Goal: Transaction & Acquisition: Purchase product/service

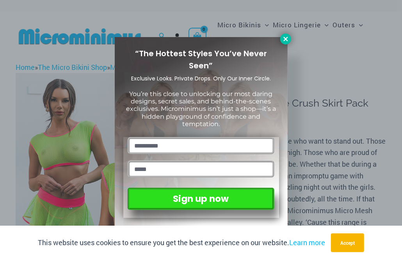
click at [287, 37] on icon at bounding box center [285, 38] width 7 height 7
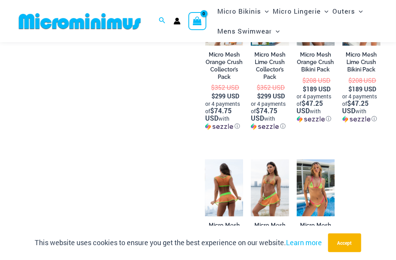
scroll to position [695, 0]
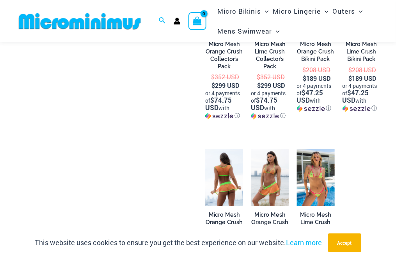
click at [237, 174] on img at bounding box center [224, 177] width 38 height 57
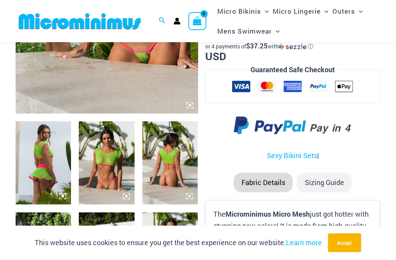
scroll to position [267, 0]
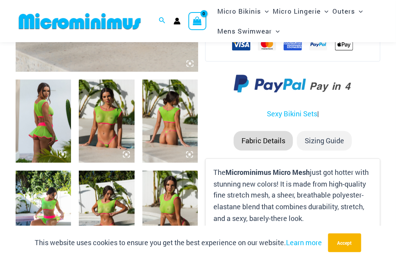
click at [310, 133] on li "Sizing Guide" at bounding box center [324, 140] width 55 height 19
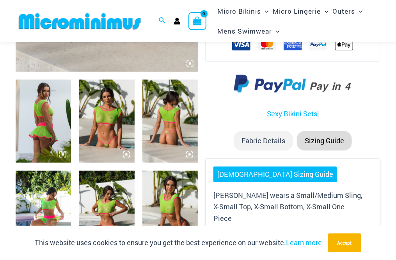
click at [283, 138] on li "Fabric Details" at bounding box center [263, 140] width 59 height 19
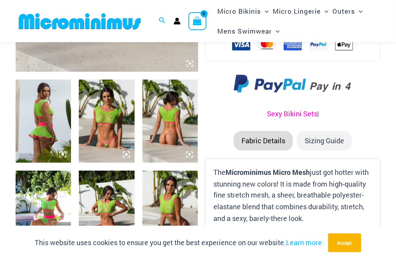
click at [289, 114] on link "Sexy Bikini Sets" at bounding box center [292, 113] width 50 height 9
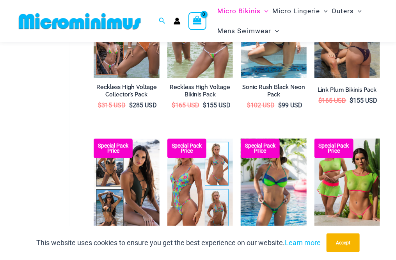
scroll to position [967, 0]
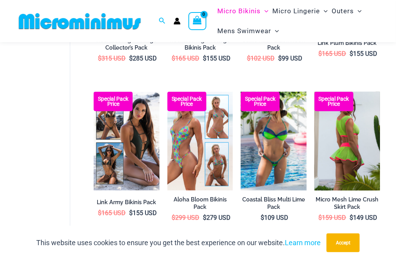
click at [354, 131] on img at bounding box center [347, 141] width 66 height 99
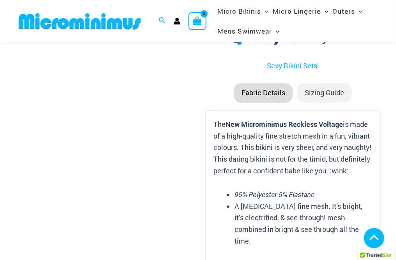
scroll to position [1513, 0]
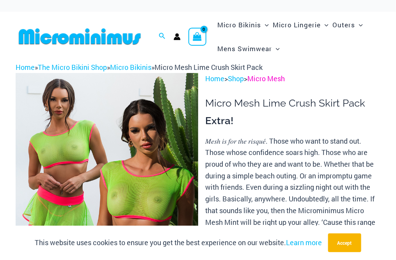
click at [260, 82] on link "Micro Mesh" at bounding box center [265, 78] width 37 height 9
click at [262, 77] on link "Micro Mesh" at bounding box center [265, 78] width 37 height 9
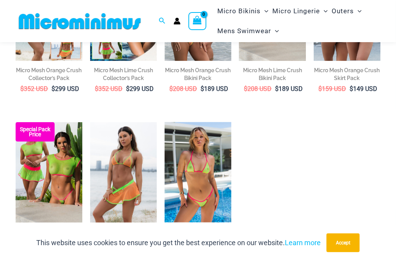
scroll to position [227, 0]
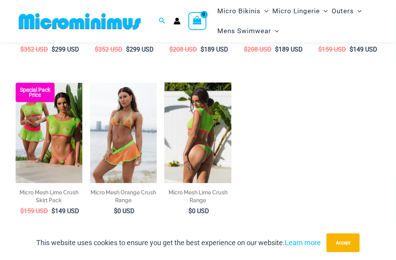
click at [210, 101] on img at bounding box center [198, 133] width 67 height 100
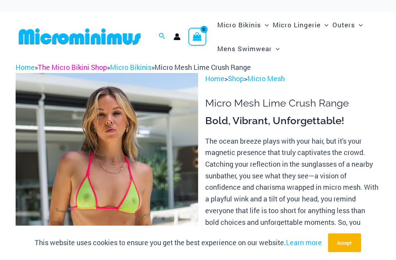
click at [94, 64] on link "The Micro Bikini Shop" at bounding box center [72, 66] width 69 height 9
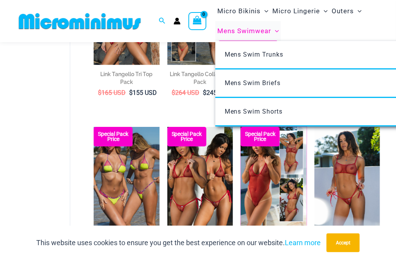
scroll to position [735, 0]
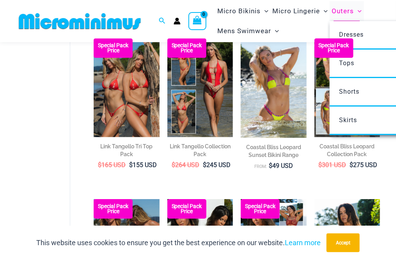
click at [344, 11] on span "Outers" at bounding box center [342, 11] width 22 height 20
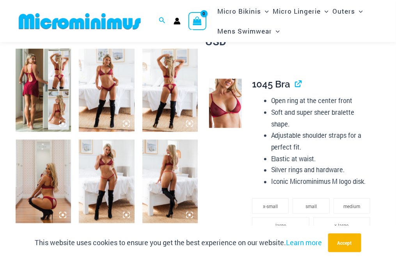
scroll to position [305, 0]
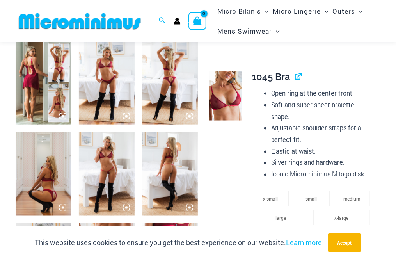
click at [223, 96] on img at bounding box center [225, 95] width 33 height 49
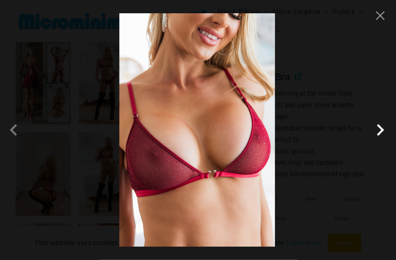
click at [384, 129] on span at bounding box center [380, 129] width 23 height 23
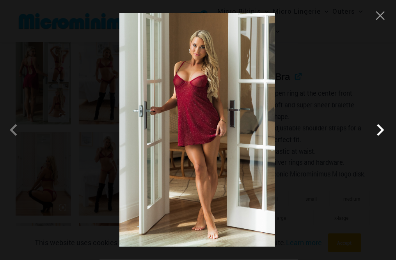
click at [384, 129] on span at bounding box center [380, 129] width 23 height 23
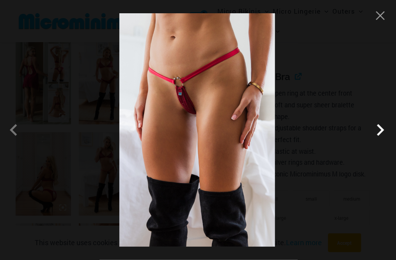
click at [384, 129] on span at bounding box center [380, 129] width 23 height 23
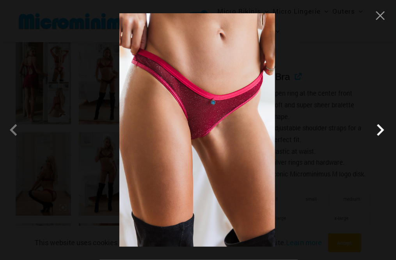
click at [384, 129] on span at bounding box center [380, 129] width 23 height 23
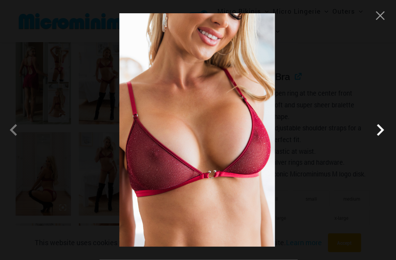
click at [384, 129] on span at bounding box center [380, 129] width 23 height 23
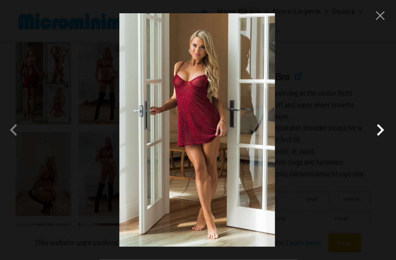
click at [384, 129] on span at bounding box center [380, 129] width 23 height 23
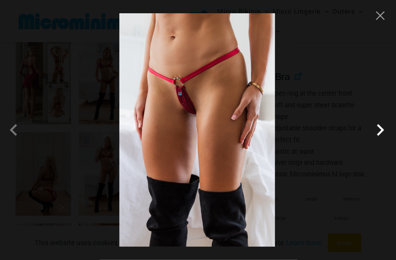
click at [384, 129] on span at bounding box center [380, 129] width 23 height 23
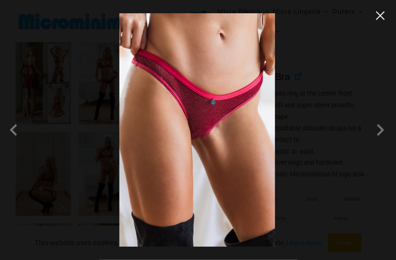
click at [383, 17] on button "Close" at bounding box center [380, 16] width 12 height 12
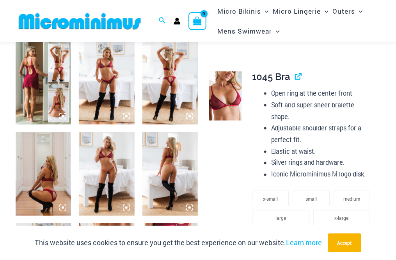
click at [51, 161] on img at bounding box center [43, 173] width 55 height 83
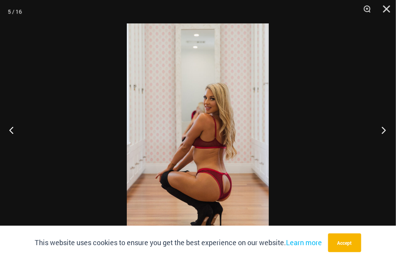
click at [393, 131] on button "Next" at bounding box center [381, 129] width 29 height 39
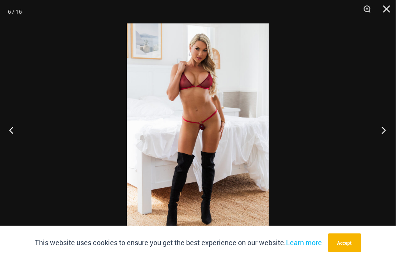
click at [384, 130] on button "Next" at bounding box center [381, 129] width 29 height 39
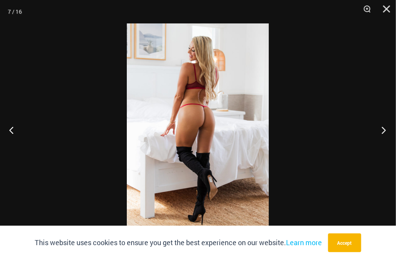
click at [384, 130] on button "Next" at bounding box center [381, 129] width 29 height 39
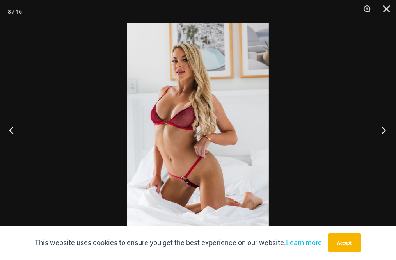
click at [384, 130] on button "Next" at bounding box center [381, 129] width 29 height 39
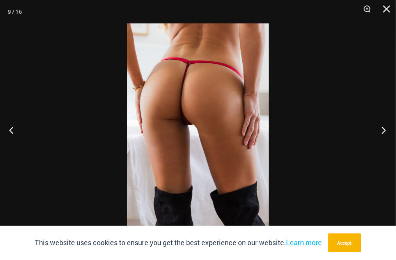
click at [384, 130] on button "Next" at bounding box center [381, 129] width 29 height 39
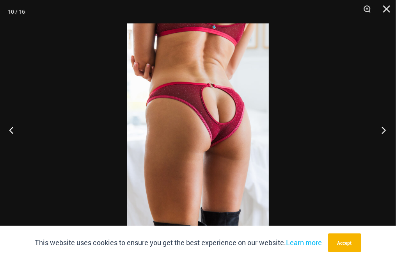
click at [384, 130] on button "Next" at bounding box center [381, 129] width 29 height 39
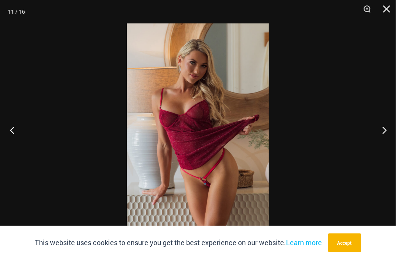
click at [8, 131] on button "Previous" at bounding box center [14, 129] width 29 height 39
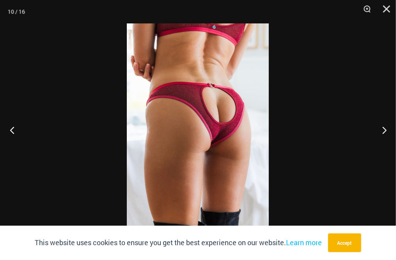
click at [8, 131] on button "Previous" at bounding box center [14, 129] width 29 height 39
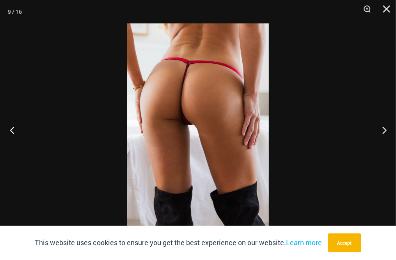
click at [8, 131] on button "Previous" at bounding box center [14, 129] width 29 height 39
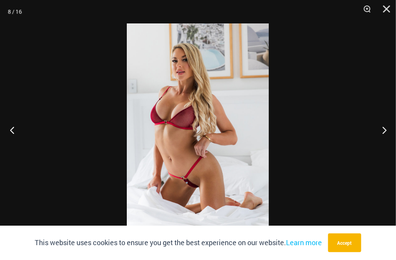
click at [8, 131] on button "Previous" at bounding box center [14, 129] width 29 height 39
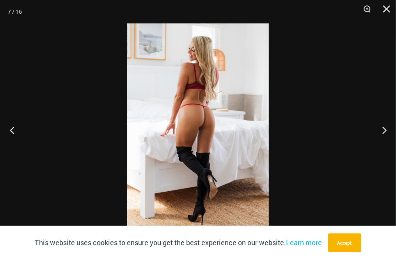
click at [8, 131] on button "Previous" at bounding box center [14, 129] width 29 height 39
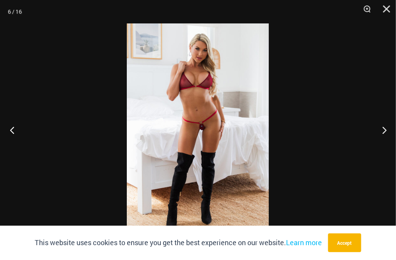
click at [8, 131] on button "Previous" at bounding box center [14, 129] width 29 height 39
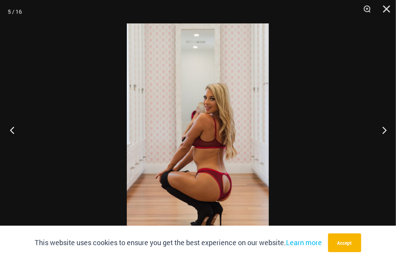
click at [8, 131] on button "Previous" at bounding box center [14, 129] width 29 height 39
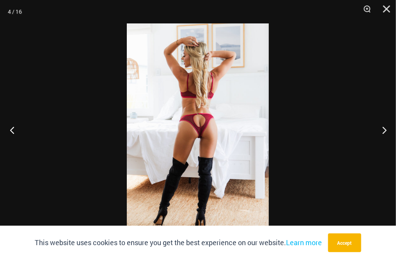
click at [8, 131] on button "Previous" at bounding box center [14, 129] width 29 height 39
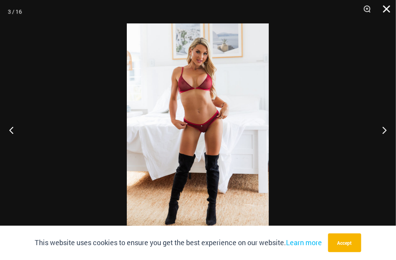
click at [388, 12] on button "Close" at bounding box center [383, 11] width 19 height 23
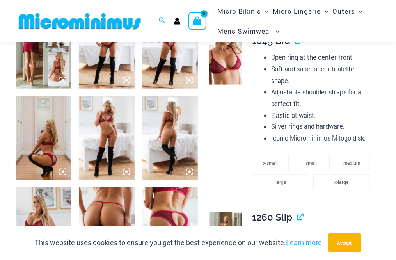
scroll to position [383, 0]
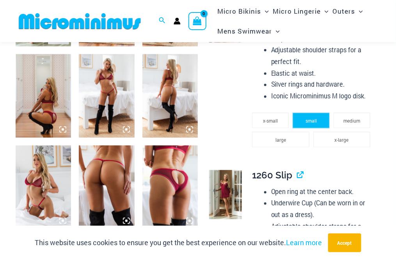
click at [312, 118] on span "small" at bounding box center [310, 121] width 11 height 6
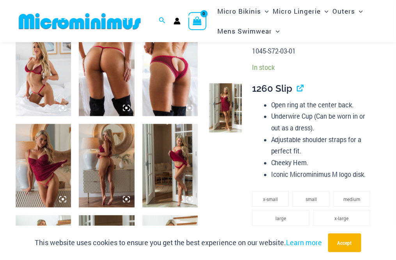
scroll to position [500, 0]
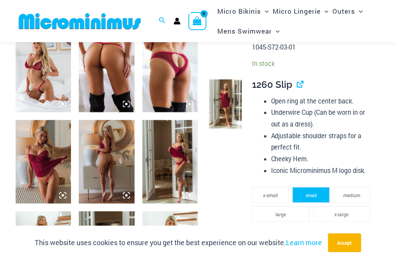
click at [306, 192] on span "small" at bounding box center [310, 195] width 11 height 6
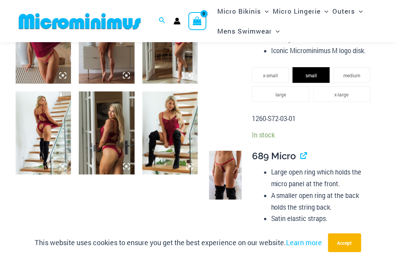
scroll to position [695, 0]
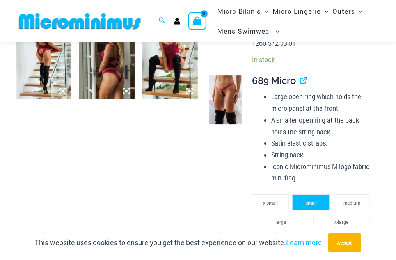
click at [317, 194] on li "small" at bounding box center [310, 202] width 37 height 16
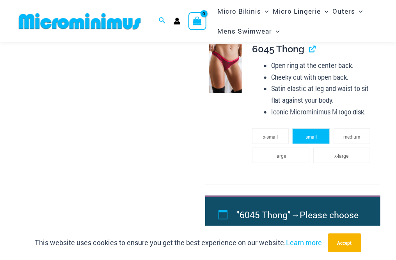
click at [296, 128] on li "small" at bounding box center [310, 136] width 37 height 16
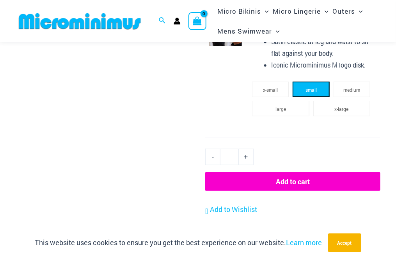
scroll to position [1046, 0]
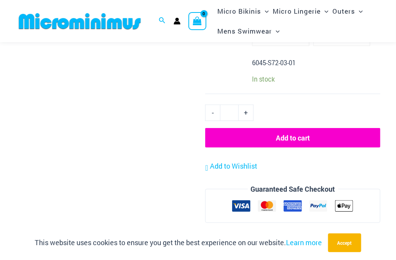
click at [287, 128] on button "Add to cart" at bounding box center [292, 137] width 175 height 19
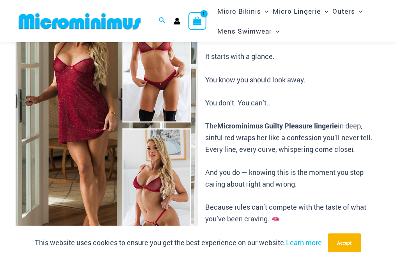
scroll to position [76, 0]
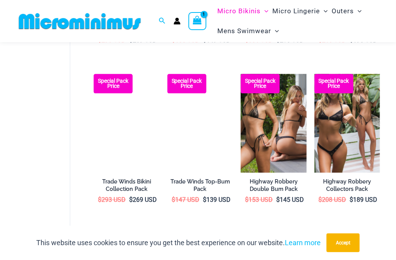
scroll to position [695, 0]
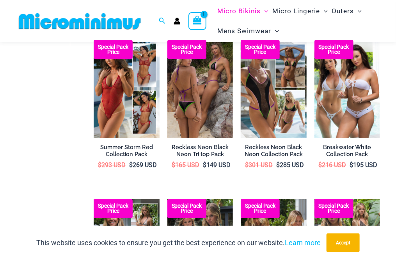
click at [189, 18] on div "View Shopping Cart, 1 items" at bounding box center [197, 21] width 18 height 18
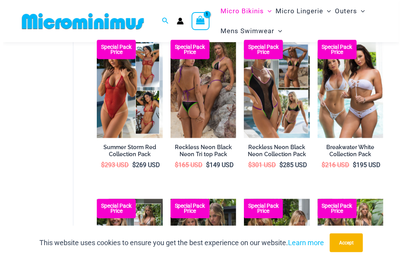
scroll to position [386, 0]
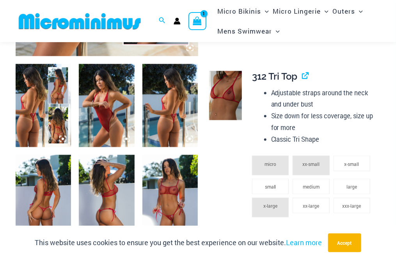
scroll to position [267, 0]
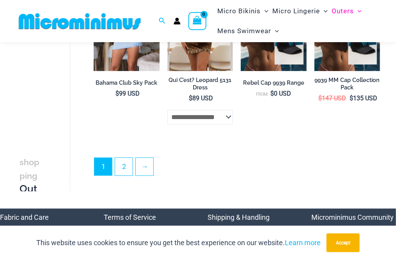
scroll to position [1515, 0]
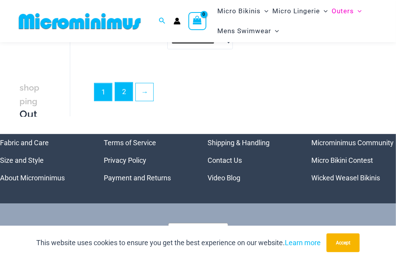
click at [126, 92] on link "2" at bounding box center [124, 91] width 18 height 18
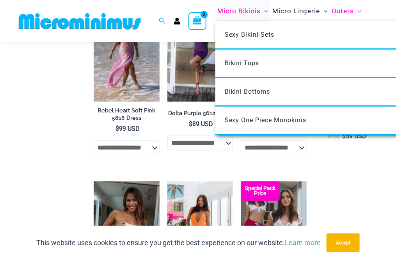
scroll to position [422, 0]
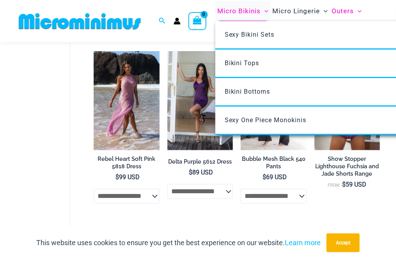
click at [232, 17] on span "Micro Bikinis" at bounding box center [238, 11] width 43 height 20
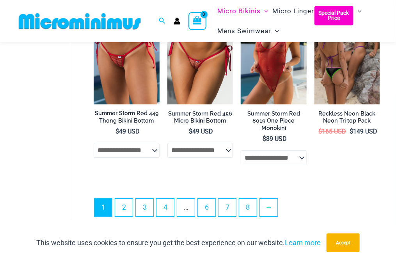
scroll to position [1591, 0]
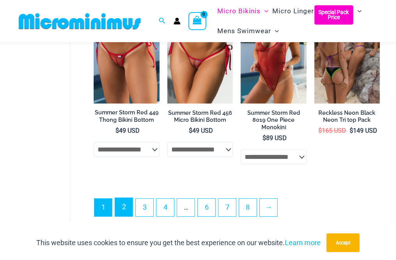
click at [131, 212] on link "2" at bounding box center [124, 207] width 18 height 18
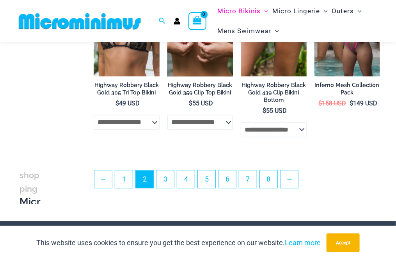
scroll to position [1474, 0]
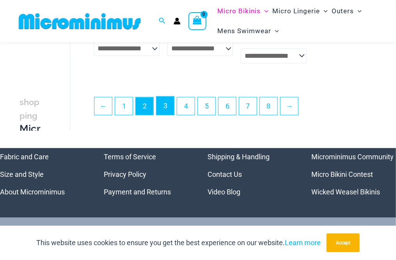
click at [160, 98] on link "3" at bounding box center [165, 105] width 18 height 18
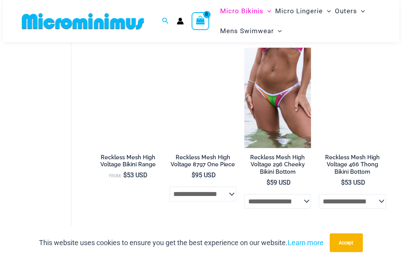
scroll to position [1137, 0]
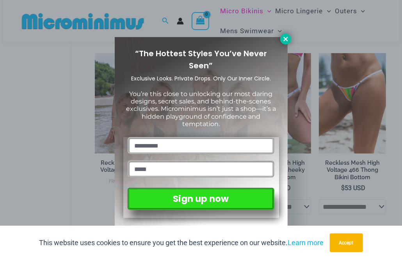
click at [282, 36] on icon at bounding box center [285, 38] width 7 height 7
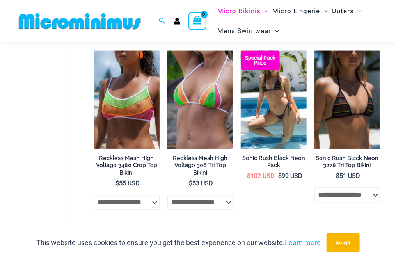
scroll to position [1515, 0]
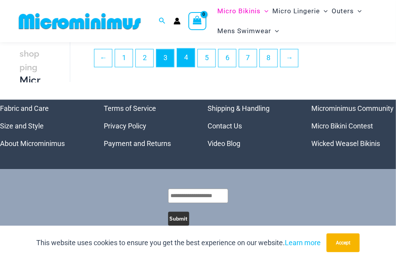
click at [182, 54] on link "4" at bounding box center [186, 57] width 18 height 18
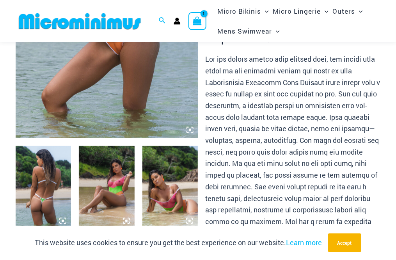
scroll to position [267, 0]
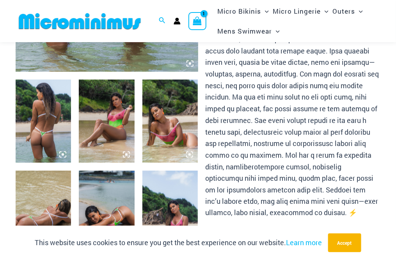
click at [102, 120] on img at bounding box center [106, 121] width 55 height 83
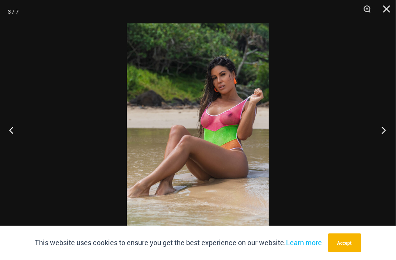
click at [386, 132] on button "Next" at bounding box center [381, 129] width 29 height 39
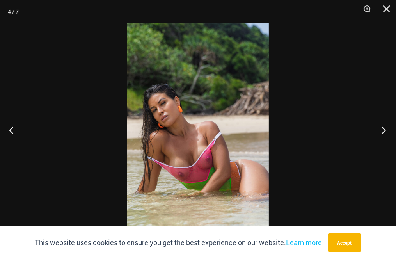
click at [384, 127] on button "Next" at bounding box center [381, 129] width 29 height 39
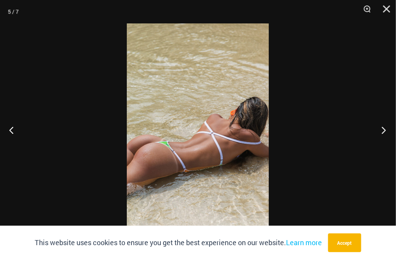
click at [384, 127] on button "Next" at bounding box center [381, 129] width 29 height 39
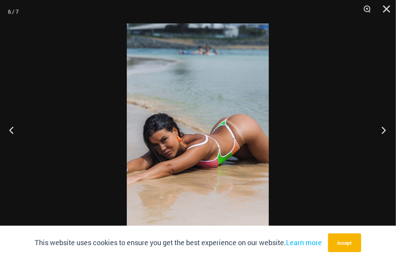
click at [384, 127] on button "Next" at bounding box center [381, 129] width 29 height 39
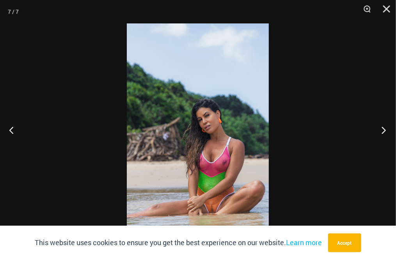
click at [384, 127] on button "Next" at bounding box center [381, 129] width 29 height 39
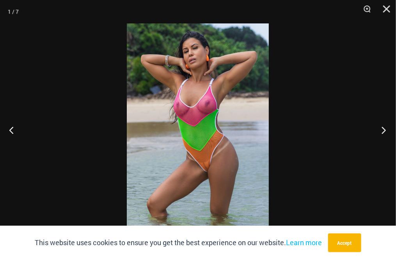
click at [384, 127] on button "Next" at bounding box center [381, 129] width 29 height 39
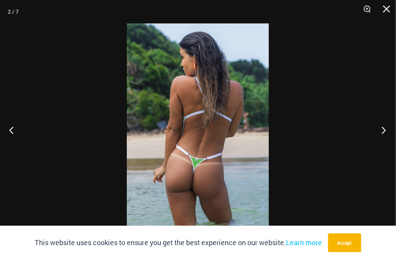
click at [384, 127] on button "Next" at bounding box center [381, 129] width 29 height 39
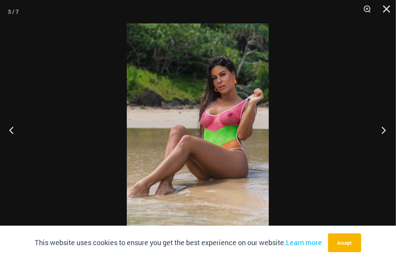
click at [384, 127] on button "Next" at bounding box center [381, 129] width 29 height 39
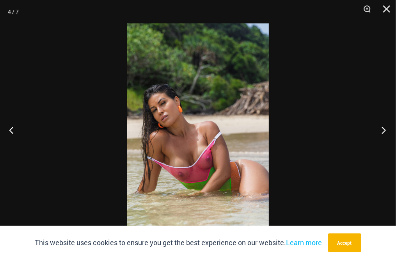
click at [384, 127] on button "Next" at bounding box center [381, 129] width 29 height 39
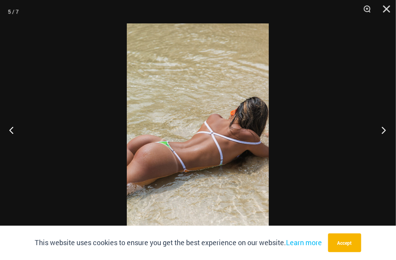
click at [384, 127] on button "Next" at bounding box center [381, 129] width 29 height 39
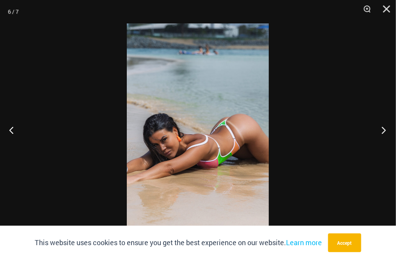
click at [384, 127] on button "Next" at bounding box center [381, 129] width 29 height 39
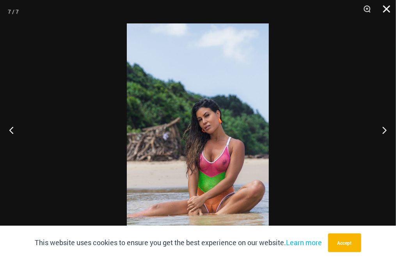
click at [388, 8] on button "Close" at bounding box center [383, 11] width 19 height 23
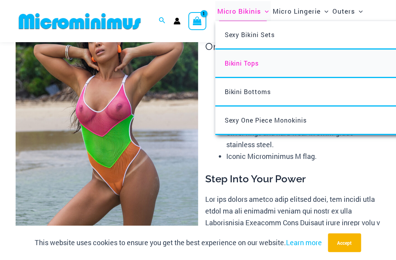
scroll to position [0, 0]
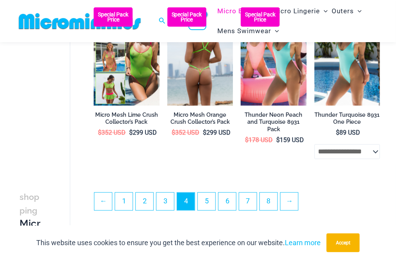
scroll to position [1398, 0]
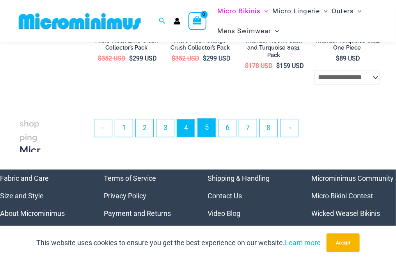
click at [214, 131] on link "5" at bounding box center [207, 127] width 18 height 18
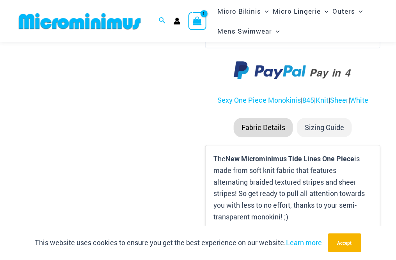
scroll to position [346, 0]
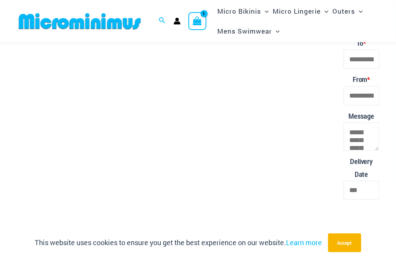
scroll to position [1084, 0]
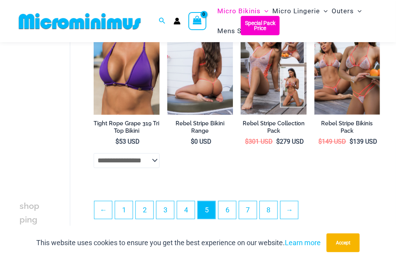
scroll to position [1353, 0]
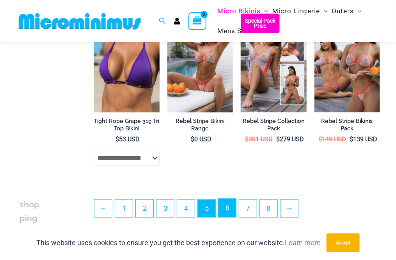
click at [230, 209] on link "6" at bounding box center [227, 208] width 18 height 18
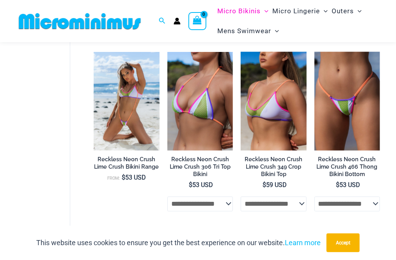
scroll to position [1510, 0]
